Goal: Find specific page/section: Find specific page/section

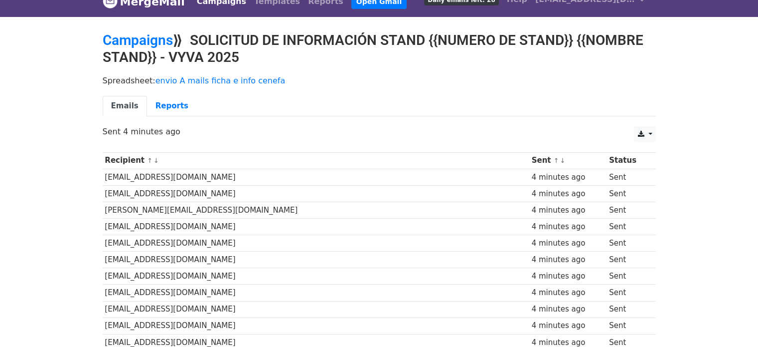
scroll to position [14, 0]
click at [155, 109] on link "Reports" at bounding box center [172, 106] width 50 height 20
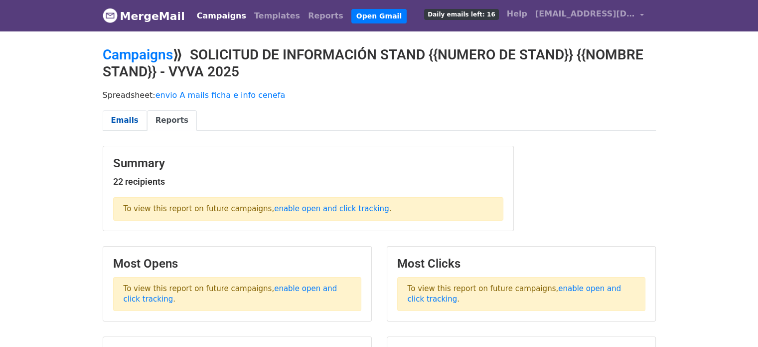
click at [119, 114] on link "Emails" at bounding box center [125, 120] width 44 height 20
